Goal: Task Accomplishment & Management: Manage account settings

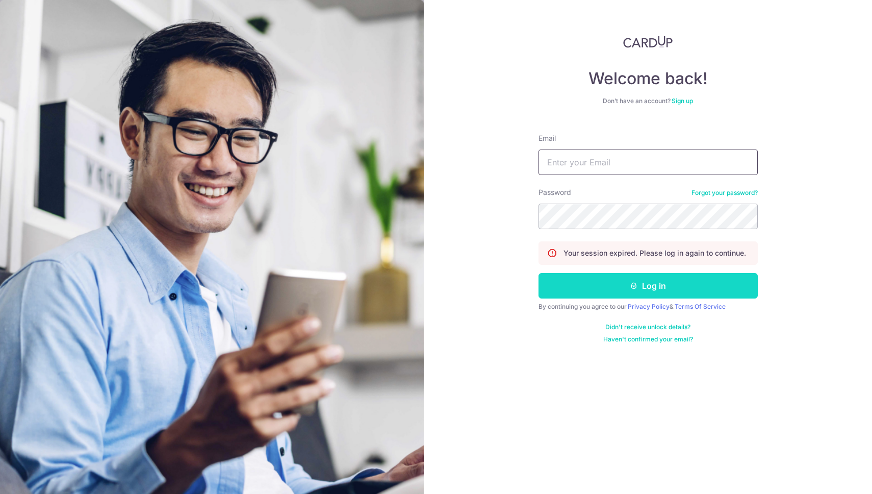
type input "[PERSON_NAME][EMAIL_ADDRESS][PERSON_NAME][DOMAIN_NAME]"
click at [662, 289] on button "Log in" at bounding box center [647, 285] width 219 height 25
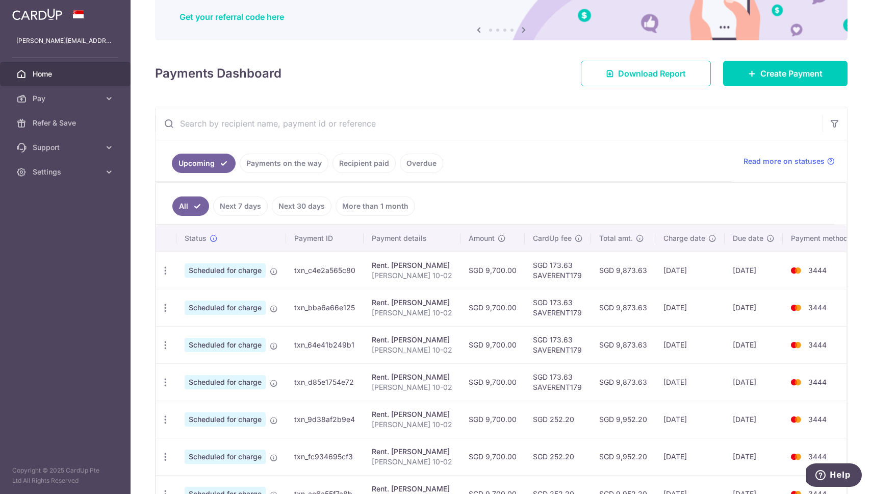
scroll to position [90, 0]
